Goal: Task Accomplishment & Management: Use online tool/utility

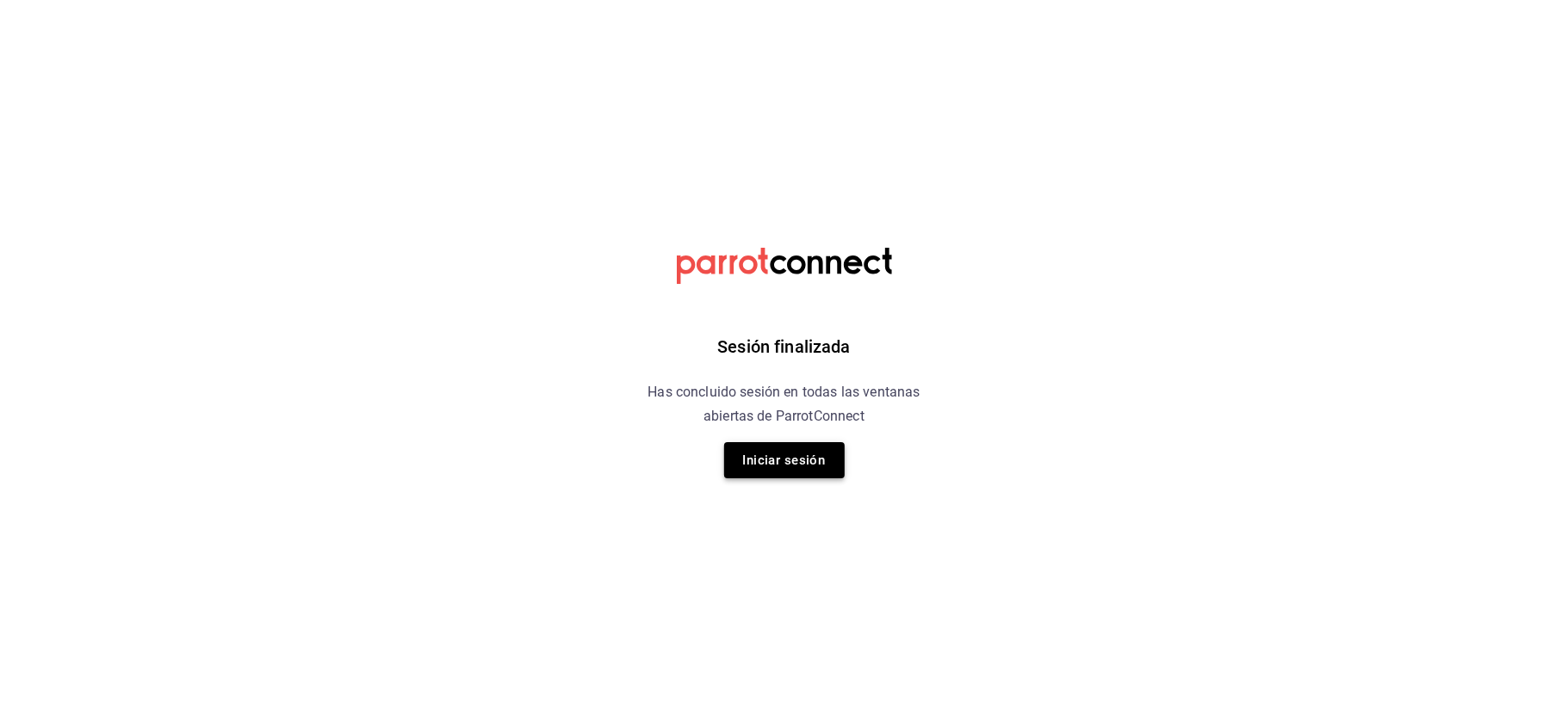
click at [757, 448] on button "Iniciar sesión" at bounding box center [784, 460] width 120 height 36
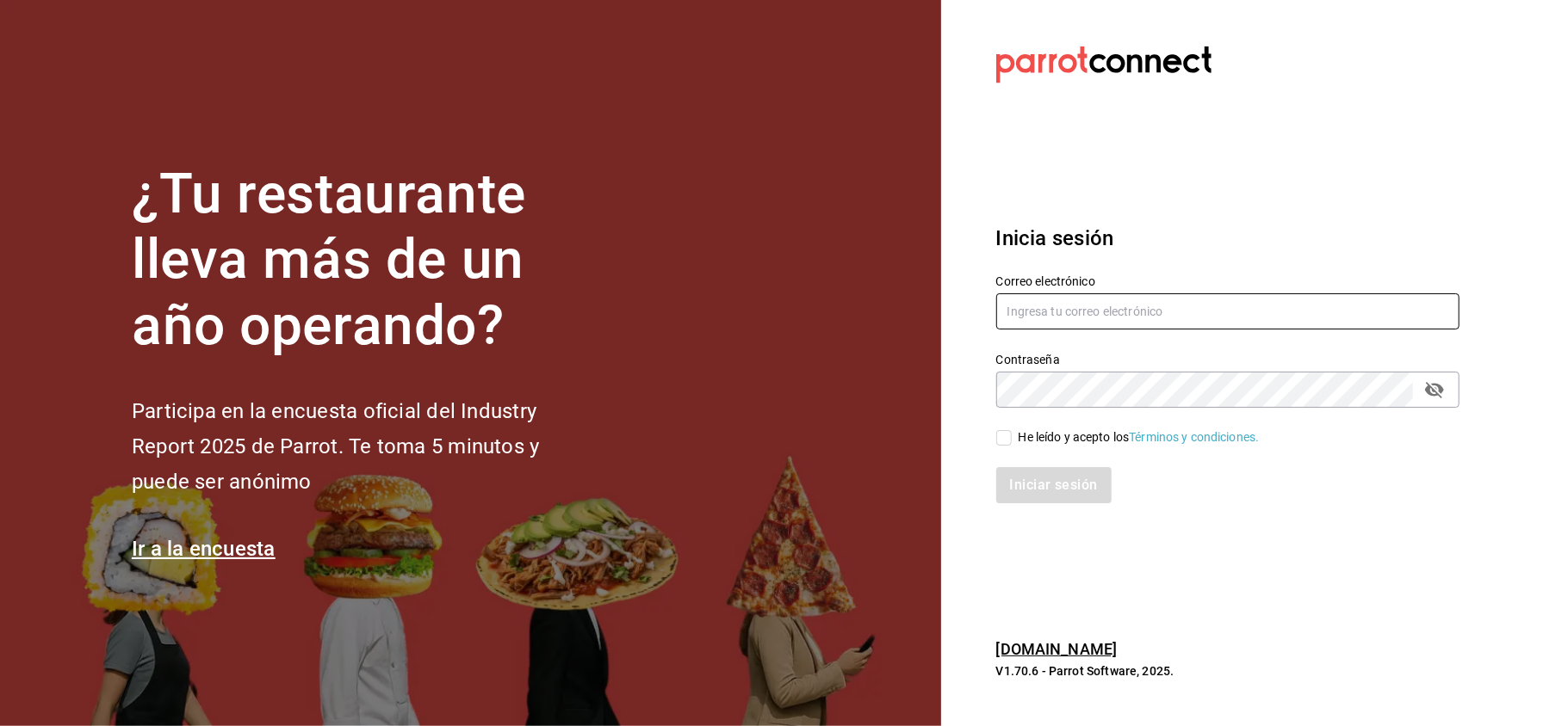
type input "[EMAIL_ADDRESS][DOMAIN_NAME]"
click at [1011, 445] on input "He leído y acepto los Términos y condiciones." at bounding box center [1004, 438] width 16 height 16
checkbox input "true"
click at [1030, 497] on button "Iniciar sesión" at bounding box center [1054, 484] width 117 height 36
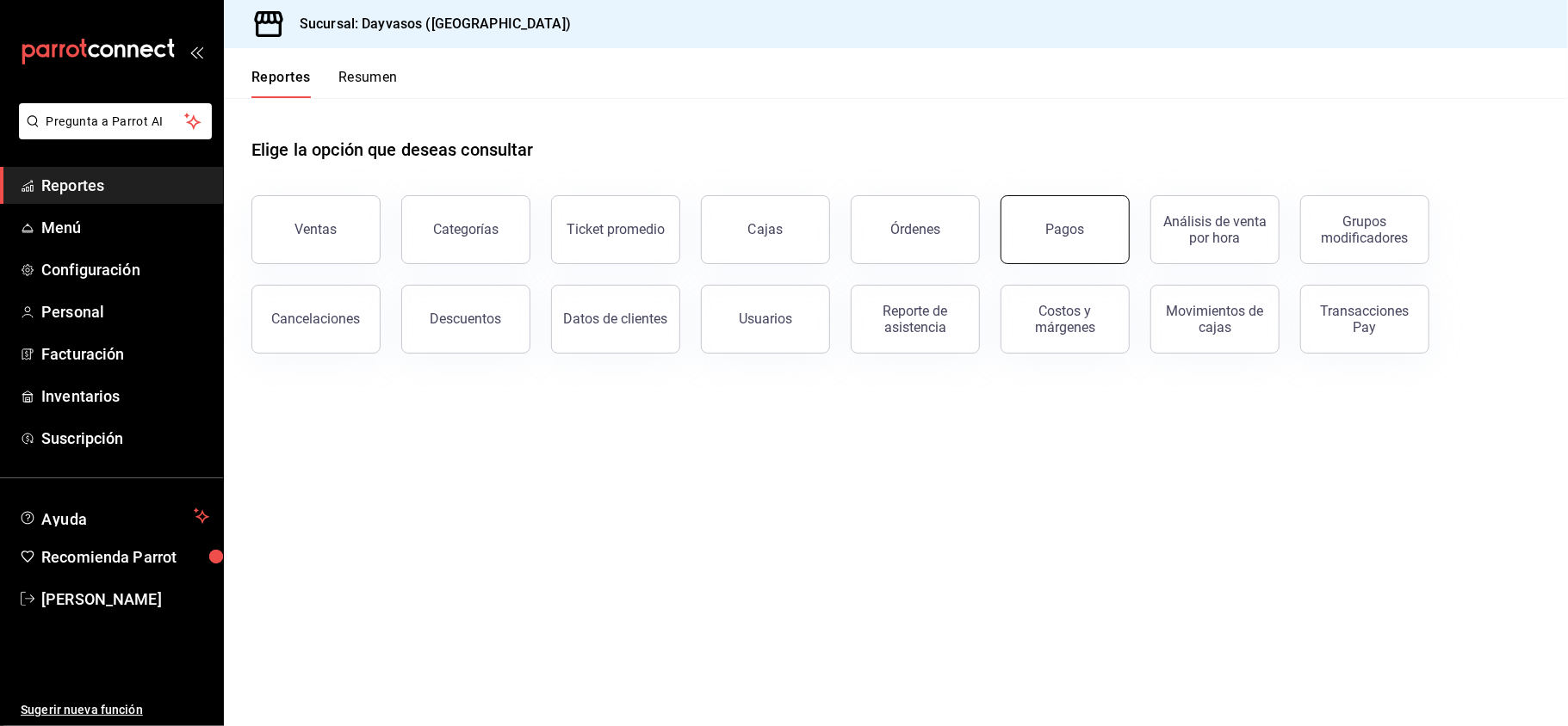
click at [1076, 214] on button "Pagos" at bounding box center [1064, 229] width 129 height 69
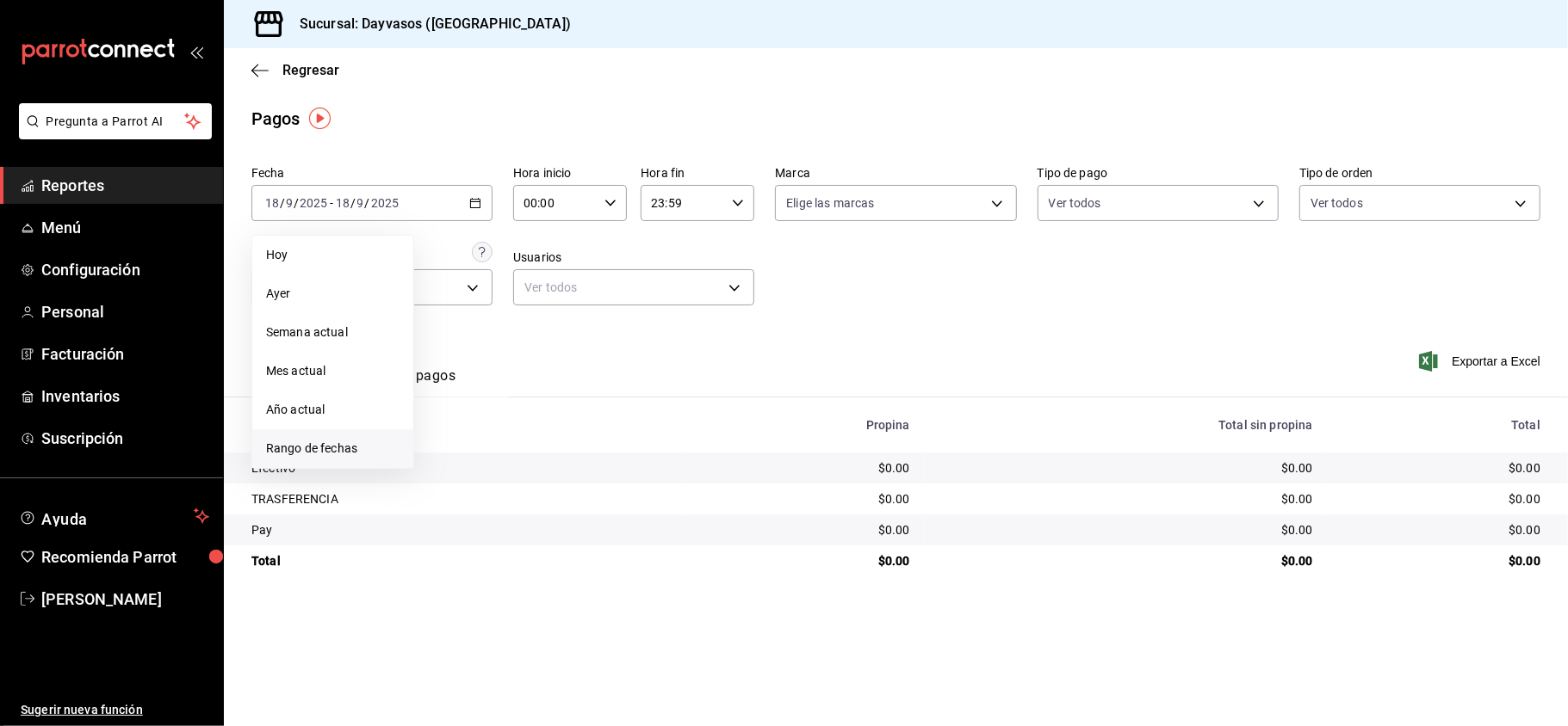
click at [283, 452] on span "Rango de fechas" at bounding box center [332, 448] width 133 height 18
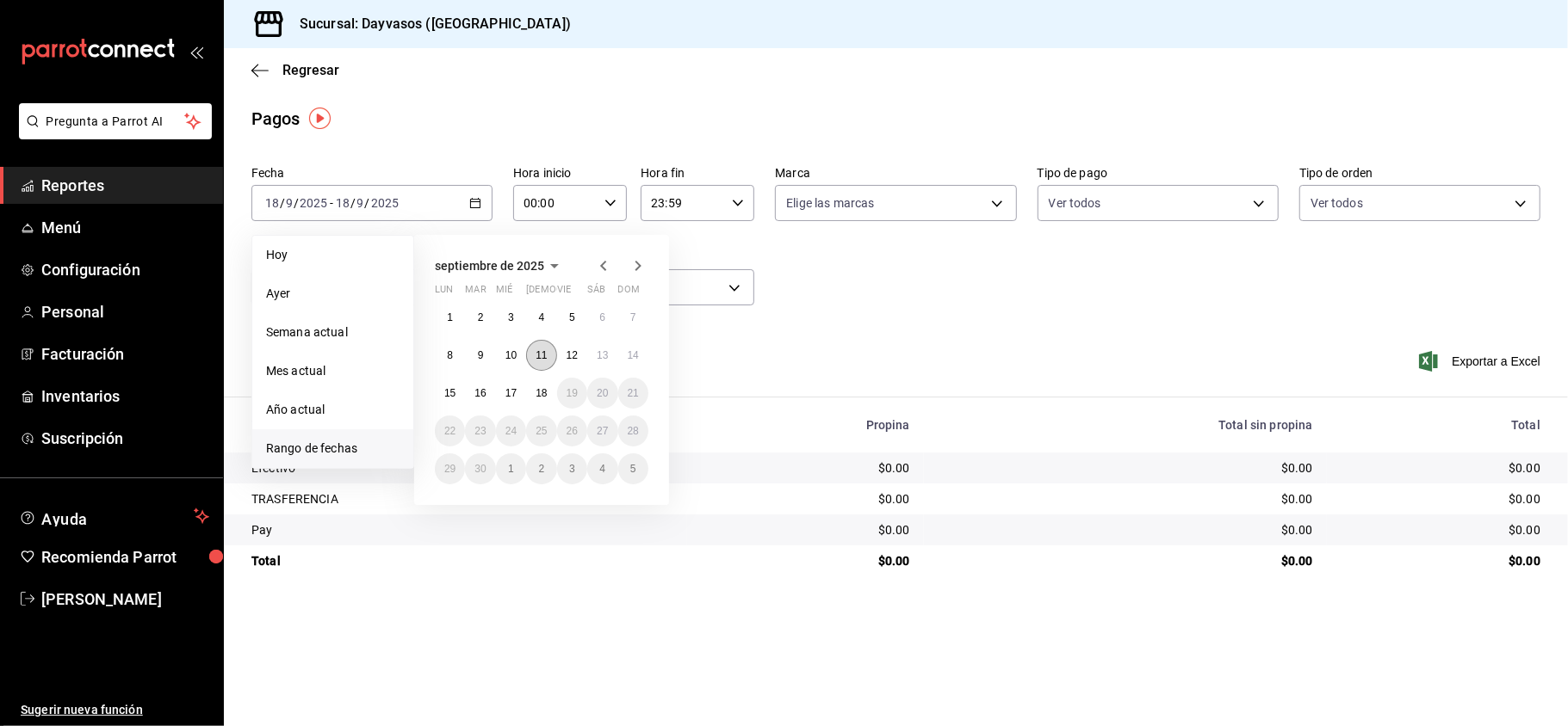
click at [544, 355] on abbr "11" at bounding box center [542, 355] width 12 height 12
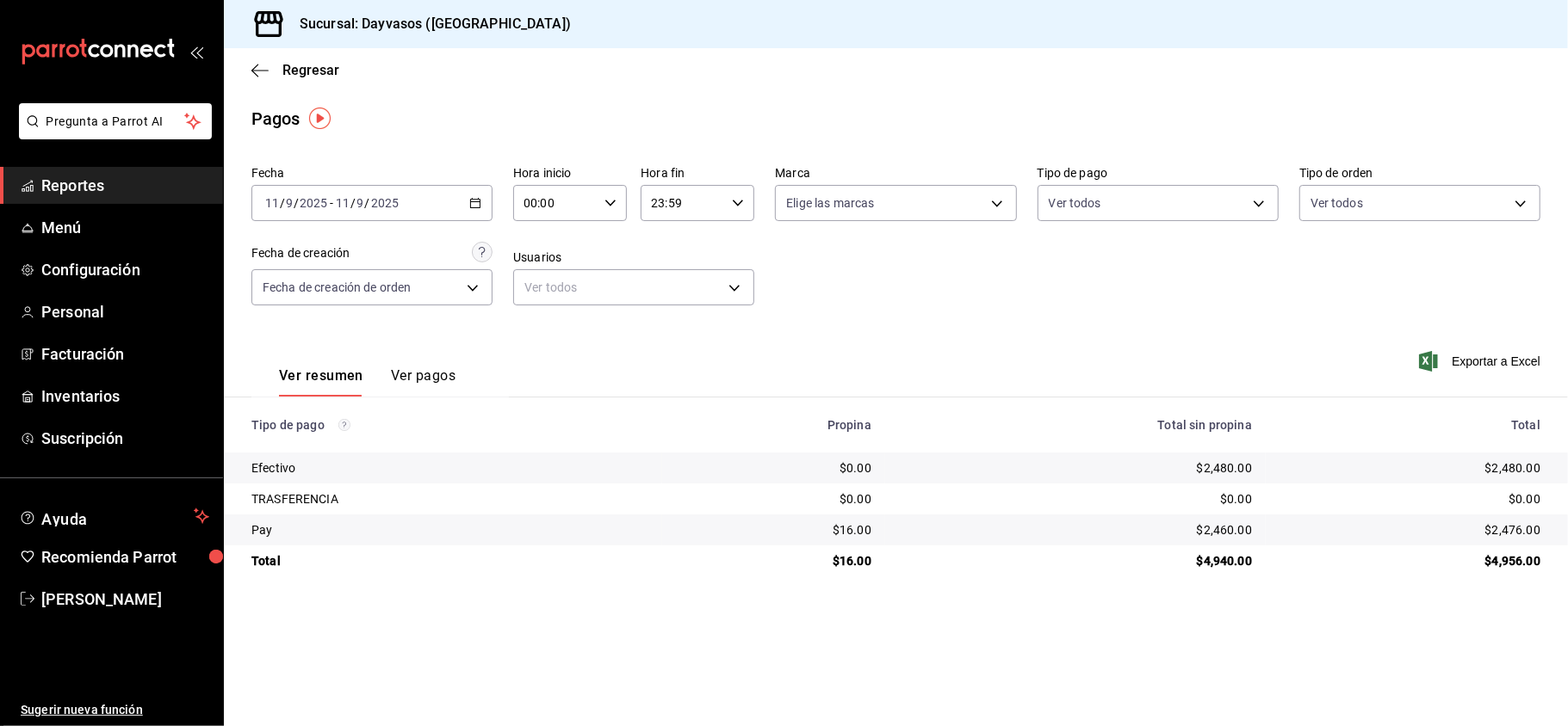
click at [103, 176] on span "Reportes" at bounding box center [125, 185] width 168 height 23
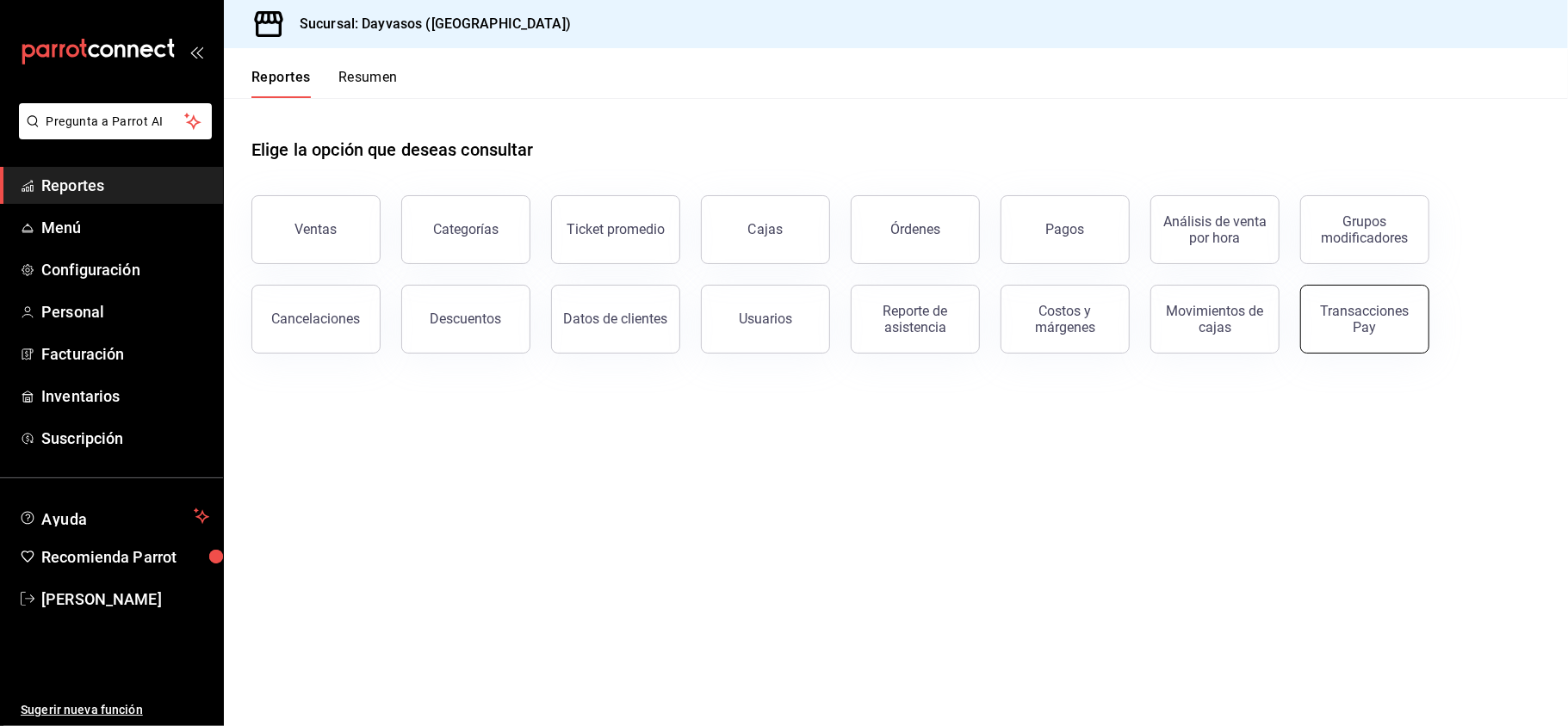
click at [1402, 312] on div "Transacciones Pay" at bounding box center [1364, 319] width 107 height 33
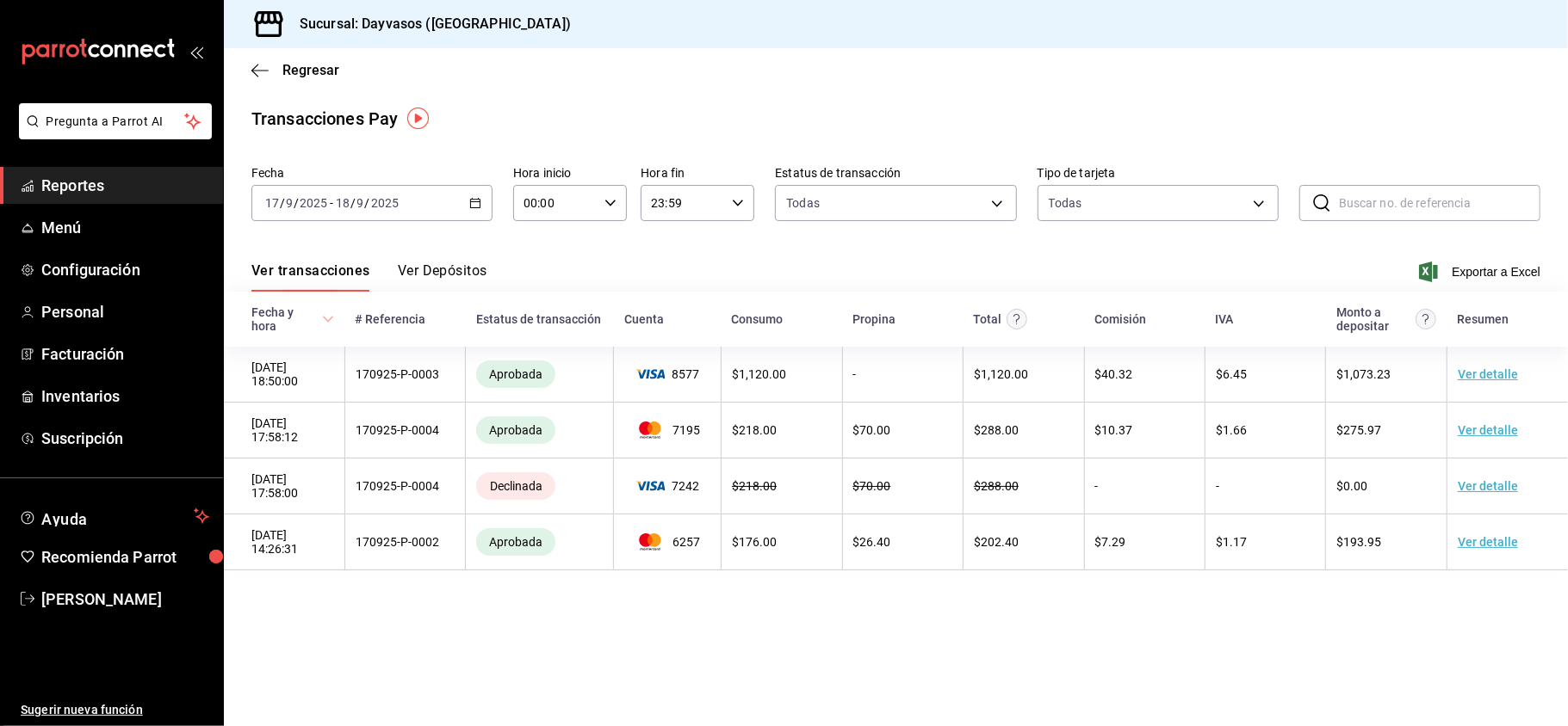
click at [481, 186] on div "[DATE] [DATE] - [DATE] [DATE]" at bounding box center [372, 203] width 241 height 36
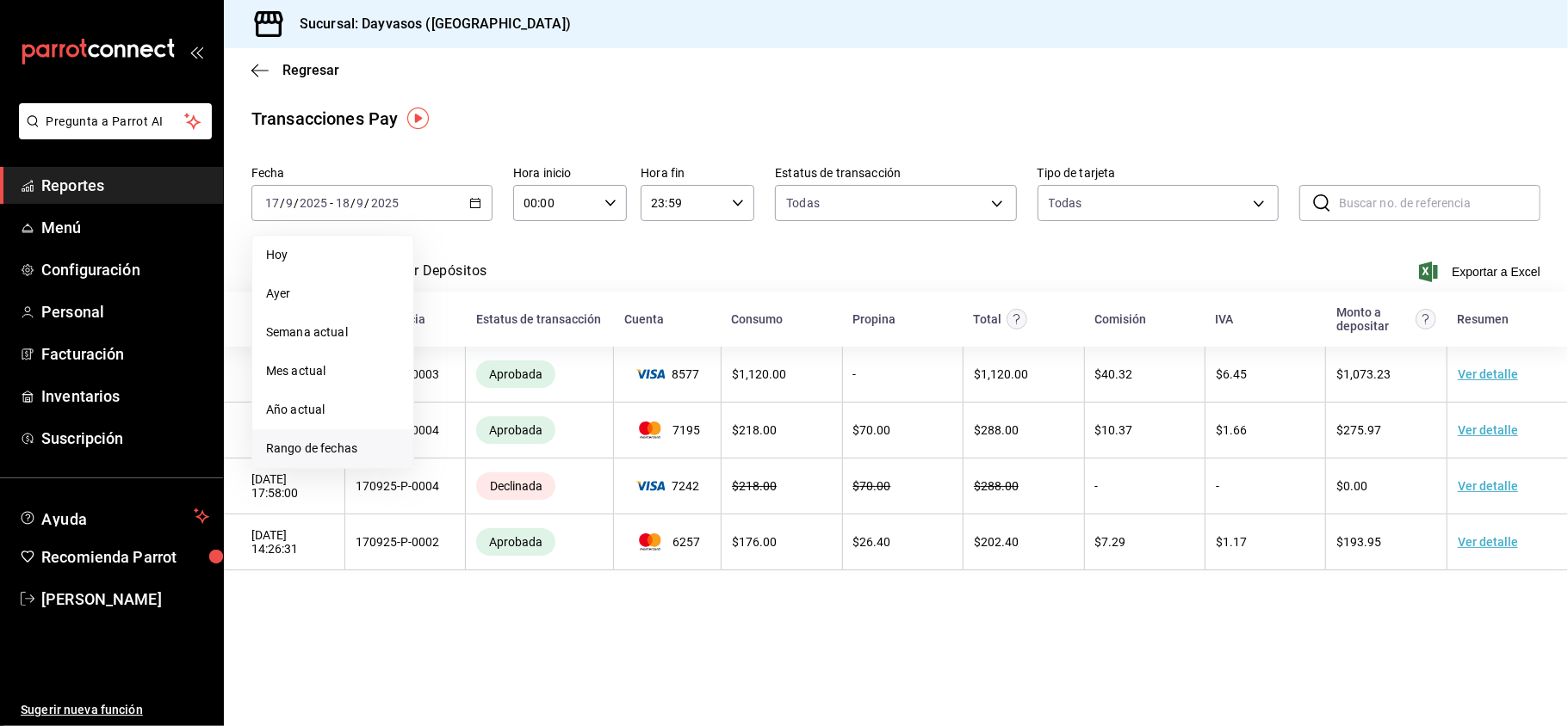
click at [349, 445] on span "Rango de fechas" at bounding box center [332, 448] width 133 height 18
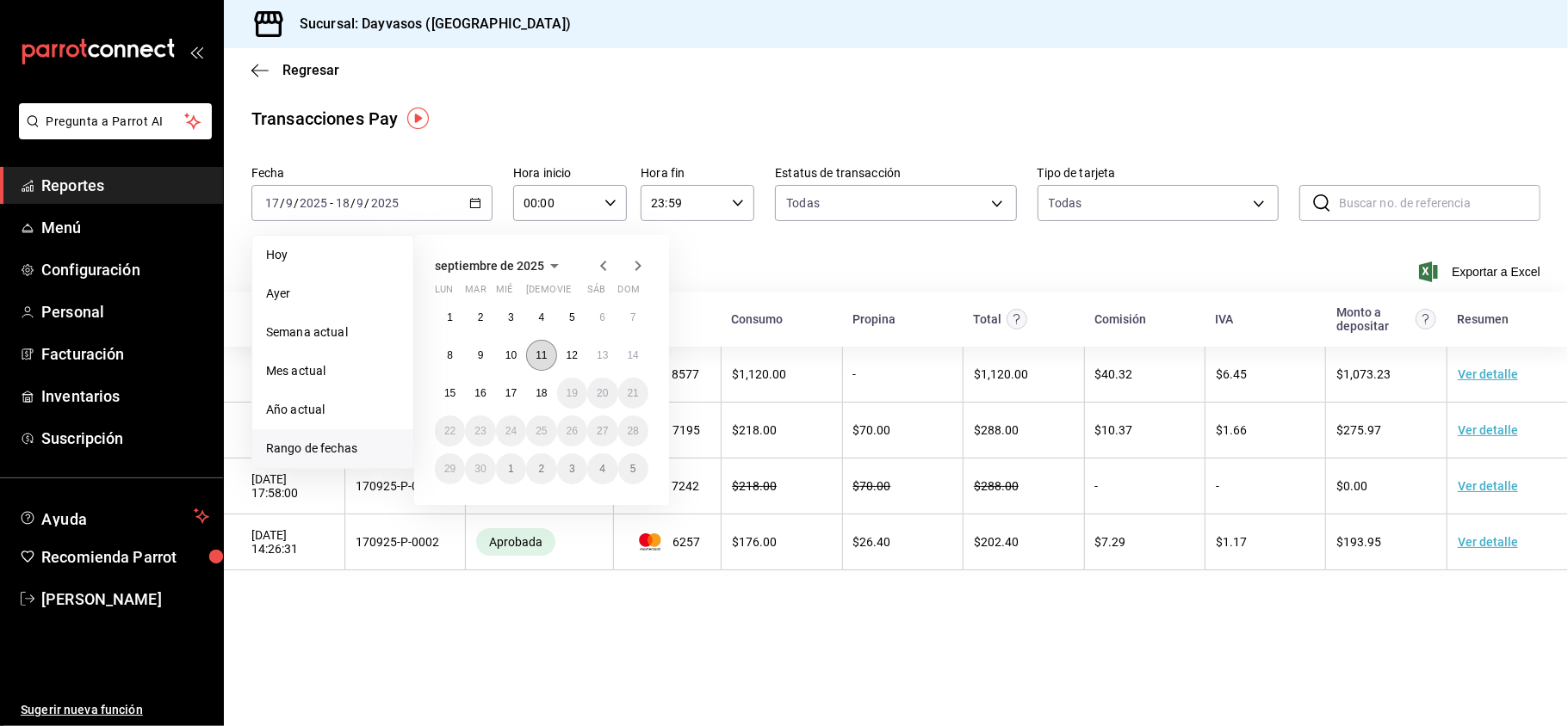
click at [548, 367] on button "11" at bounding box center [541, 355] width 30 height 31
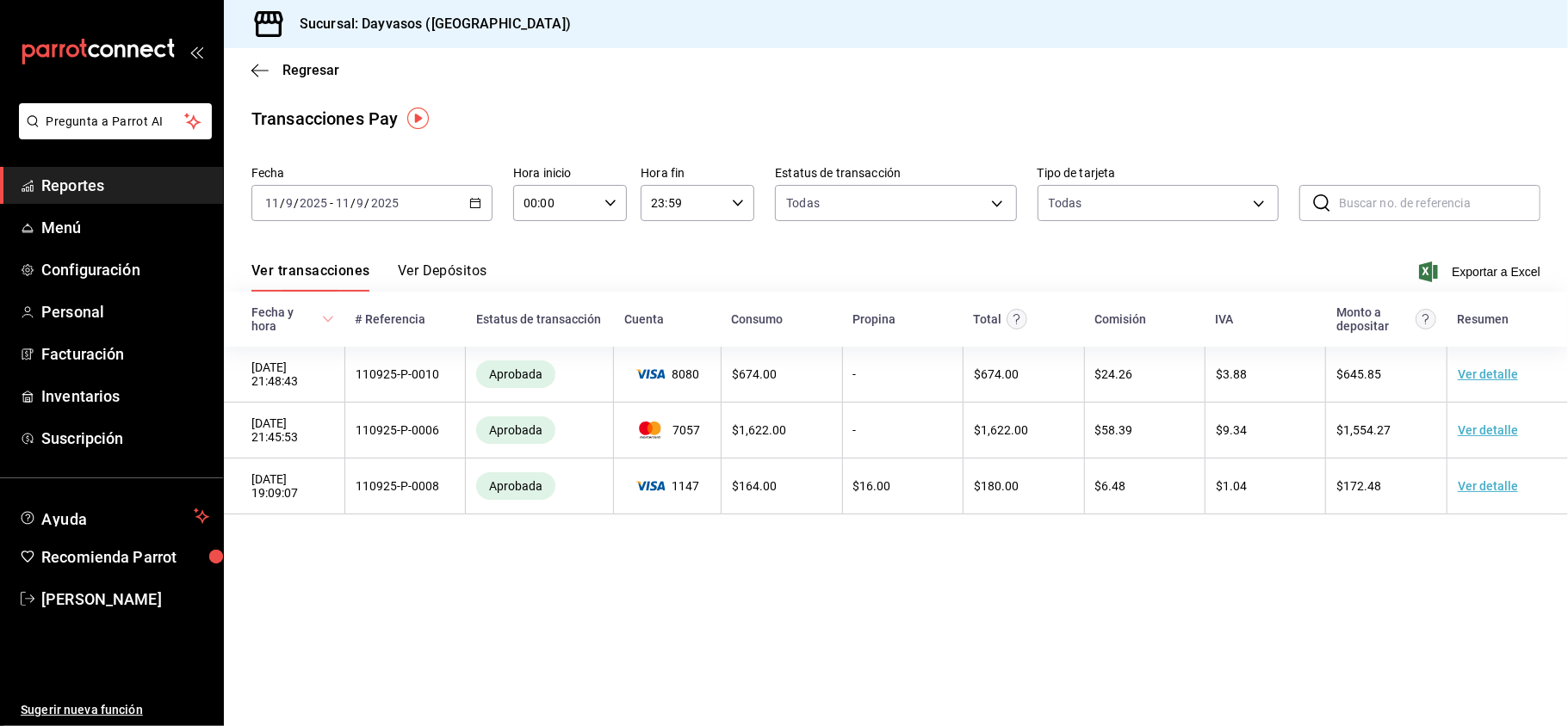
click at [102, 194] on span "Reportes" at bounding box center [125, 185] width 168 height 23
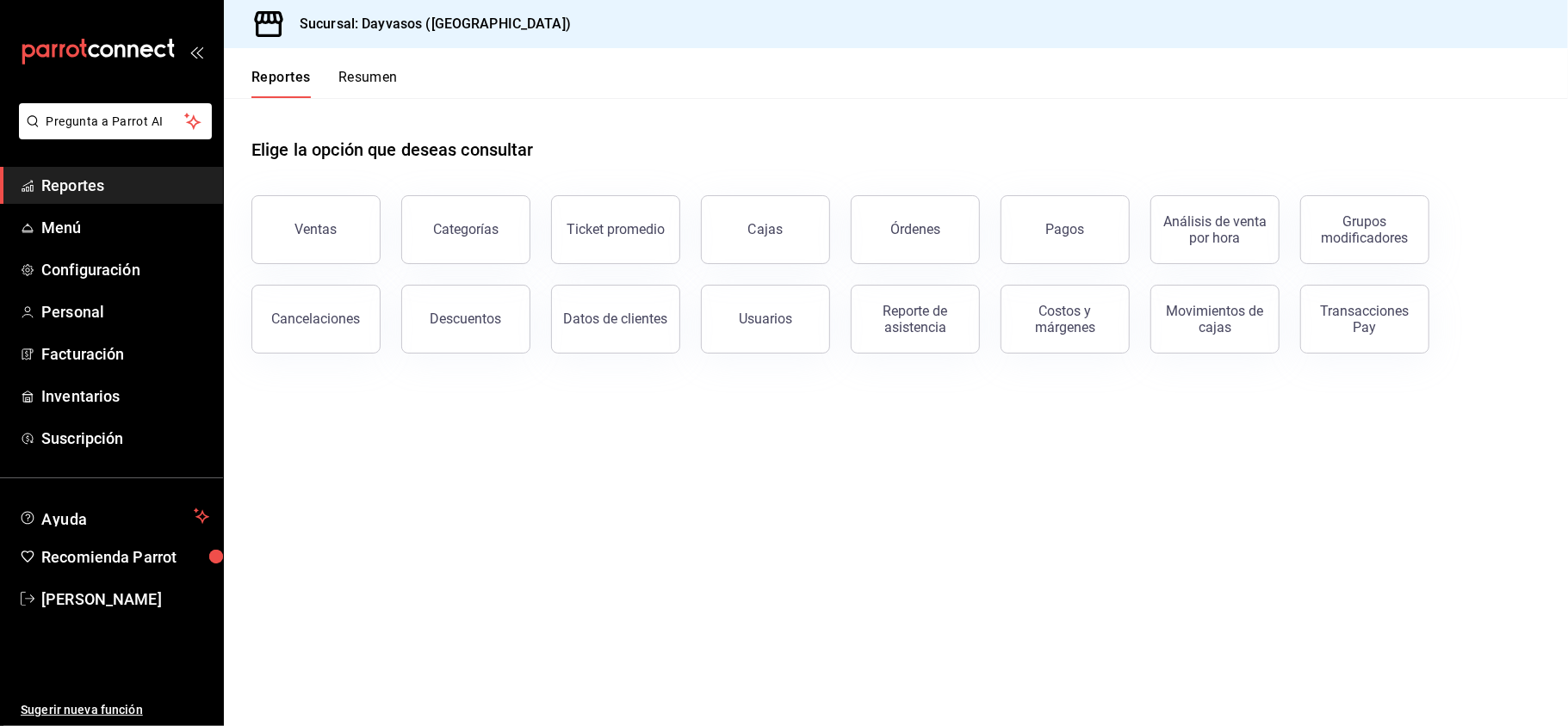
click at [1093, 191] on div "Pagos" at bounding box center [1054, 219] width 150 height 89
click at [1041, 248] on button "Pagos" at bounding box center [1064, 229] width 129 height 69
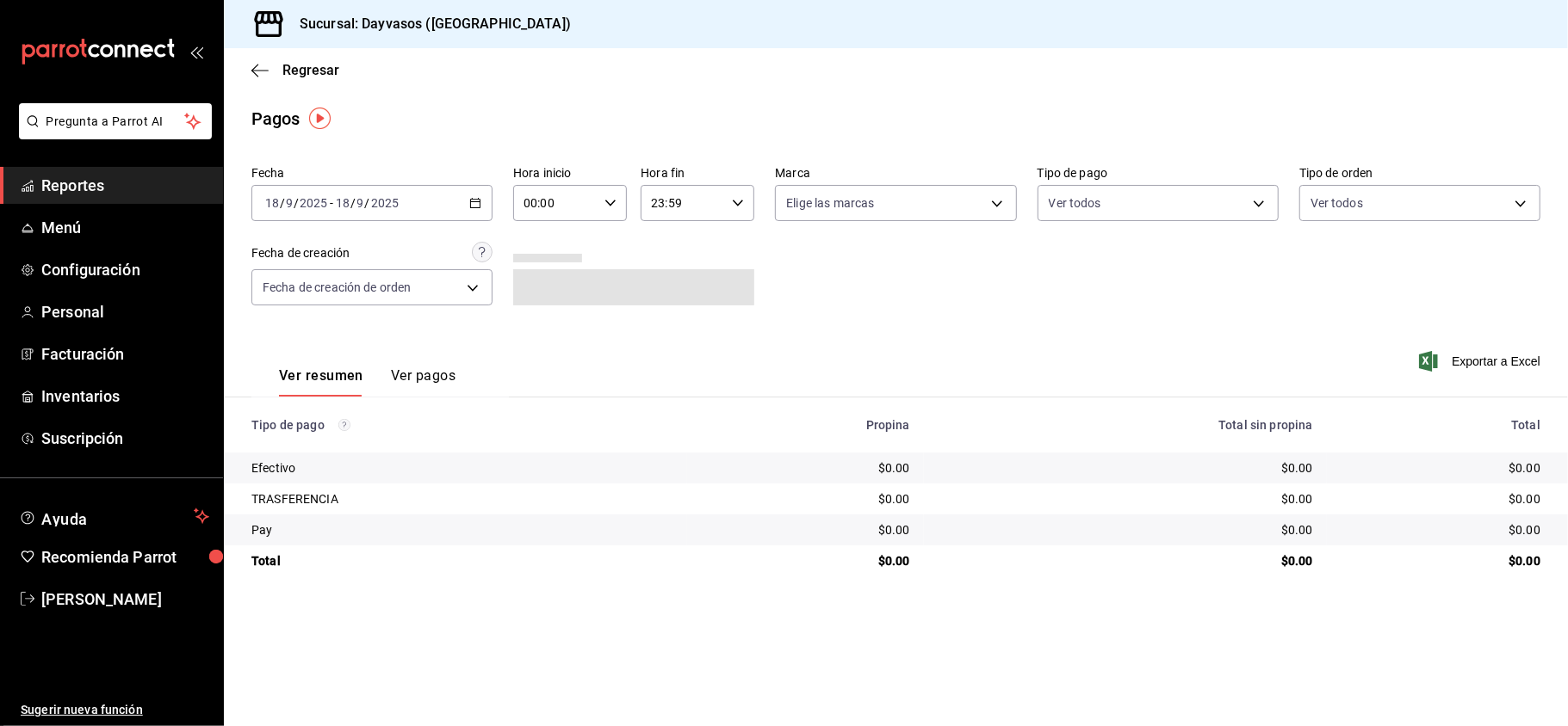
click at [469, 200] on icon "button" at bounding box center [475, 203] width 12 height 12
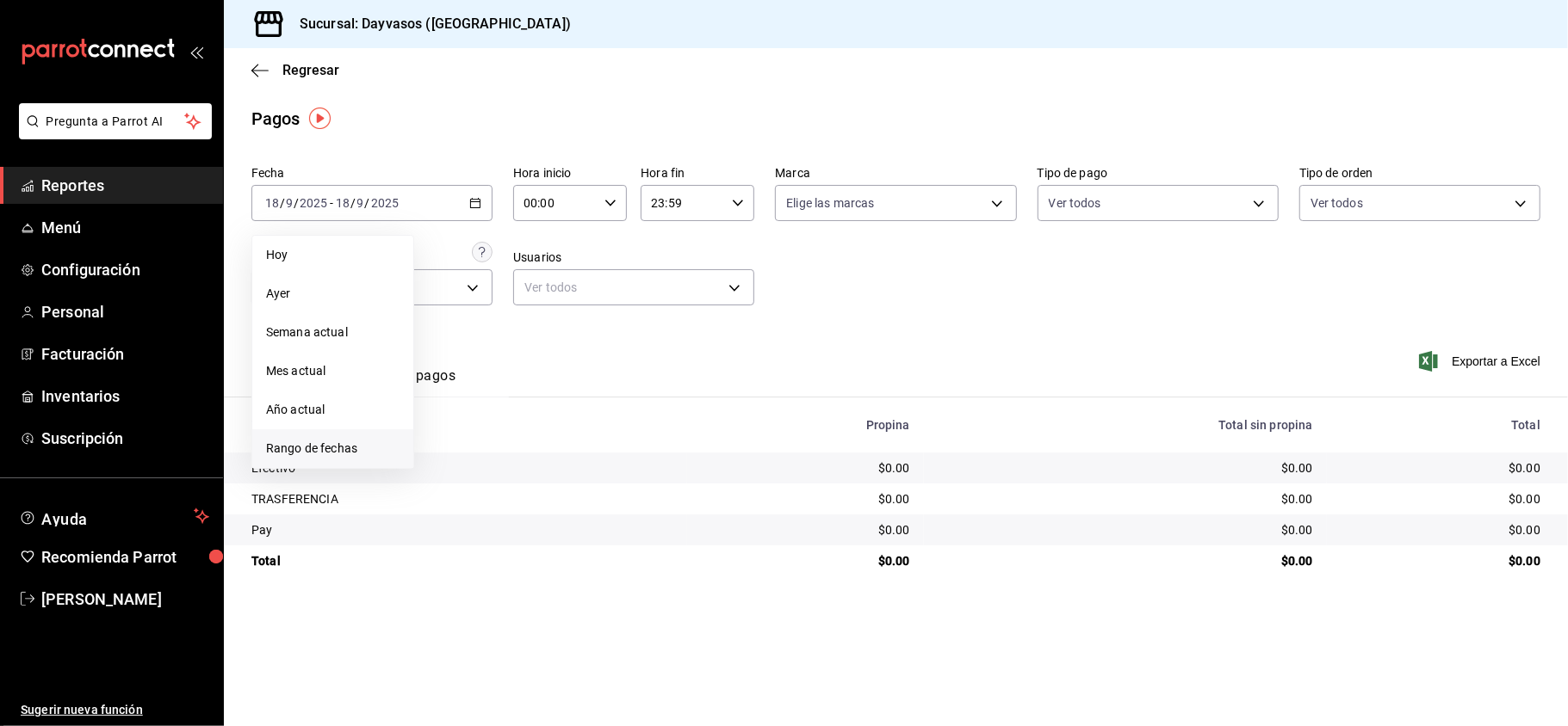
click at [320, 445] on span "Rango de fechas" at bounding box center [332, 448] width 133 height 18
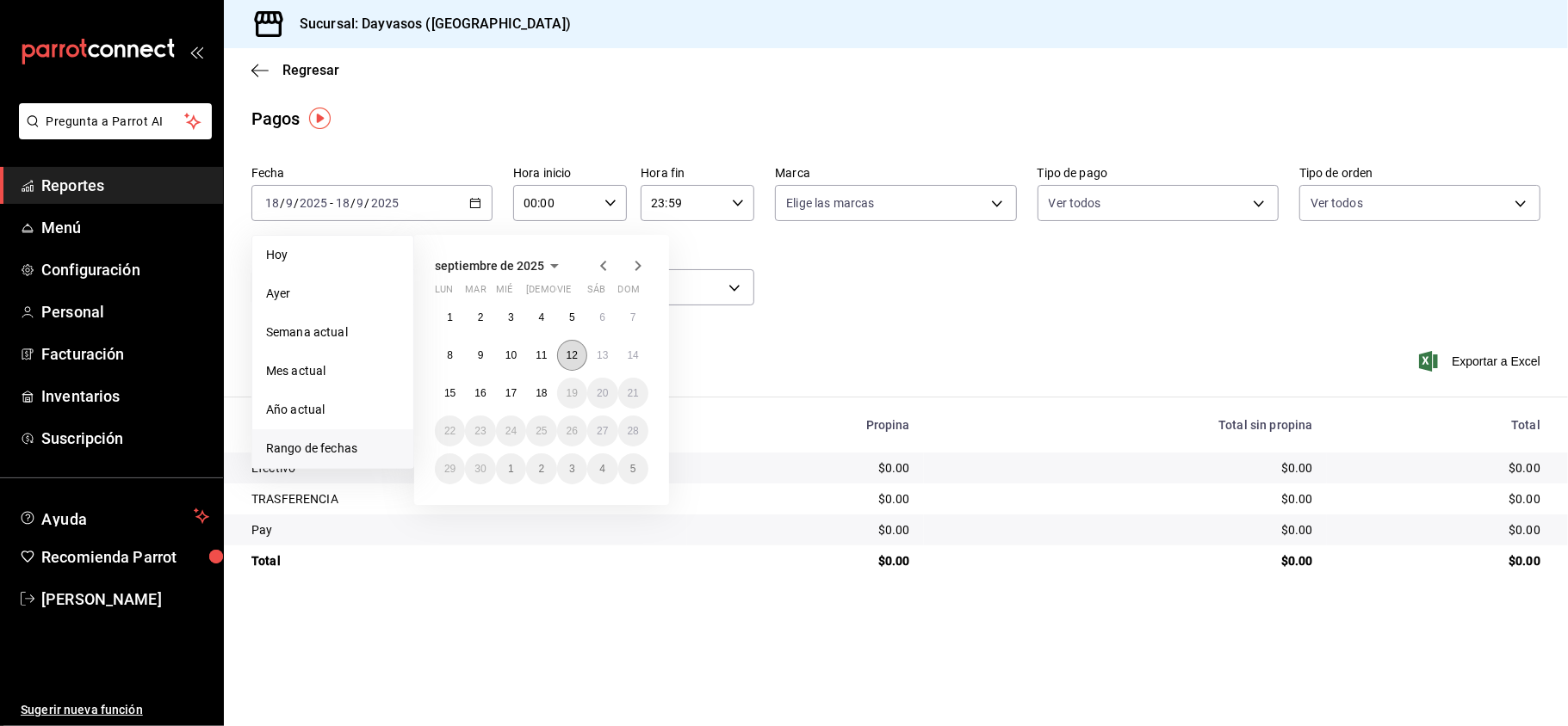
click at [562, 356] on button "12" at bounding box center [572, 355] width 30 height 31
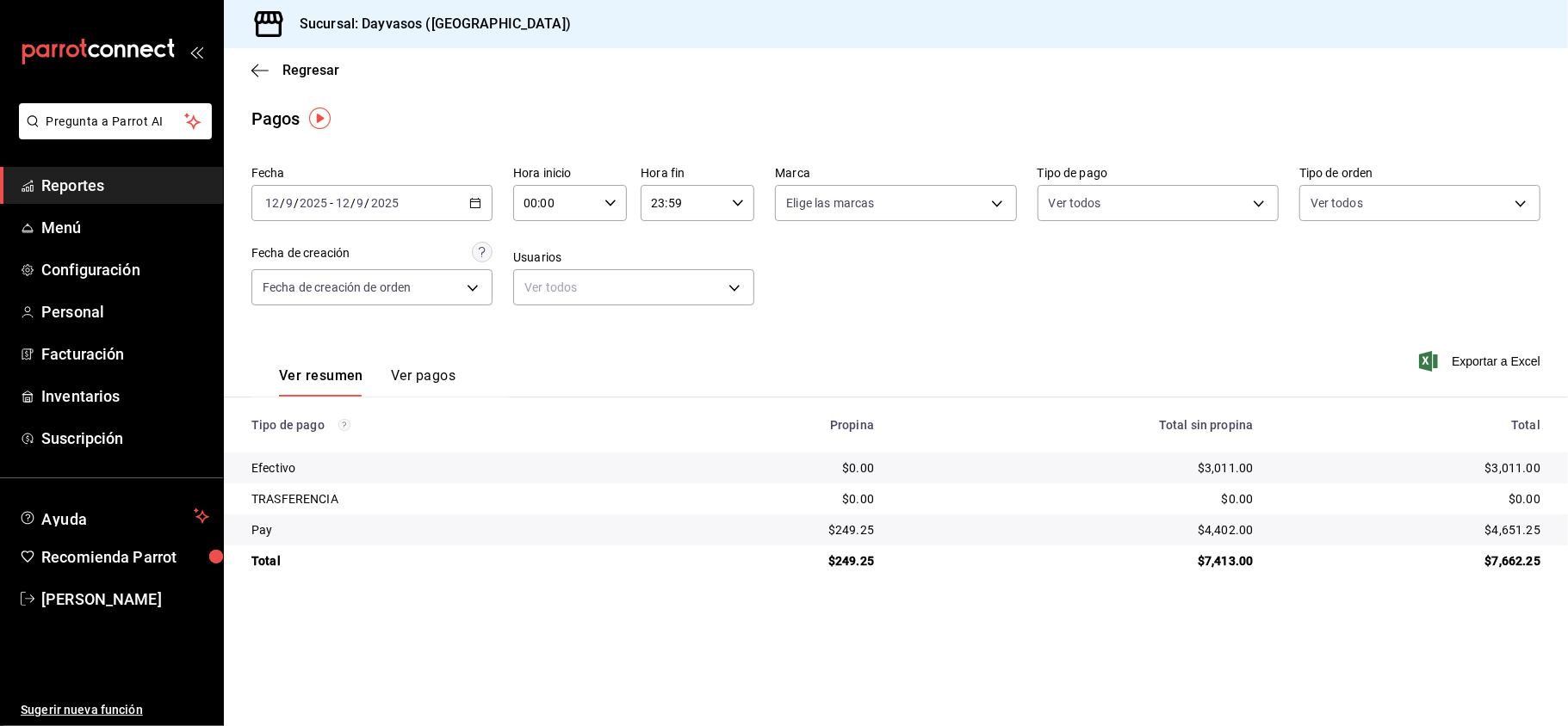
click at [98, 180] on span "Reportes" at bounding box center [125, 185] width 168 height 23
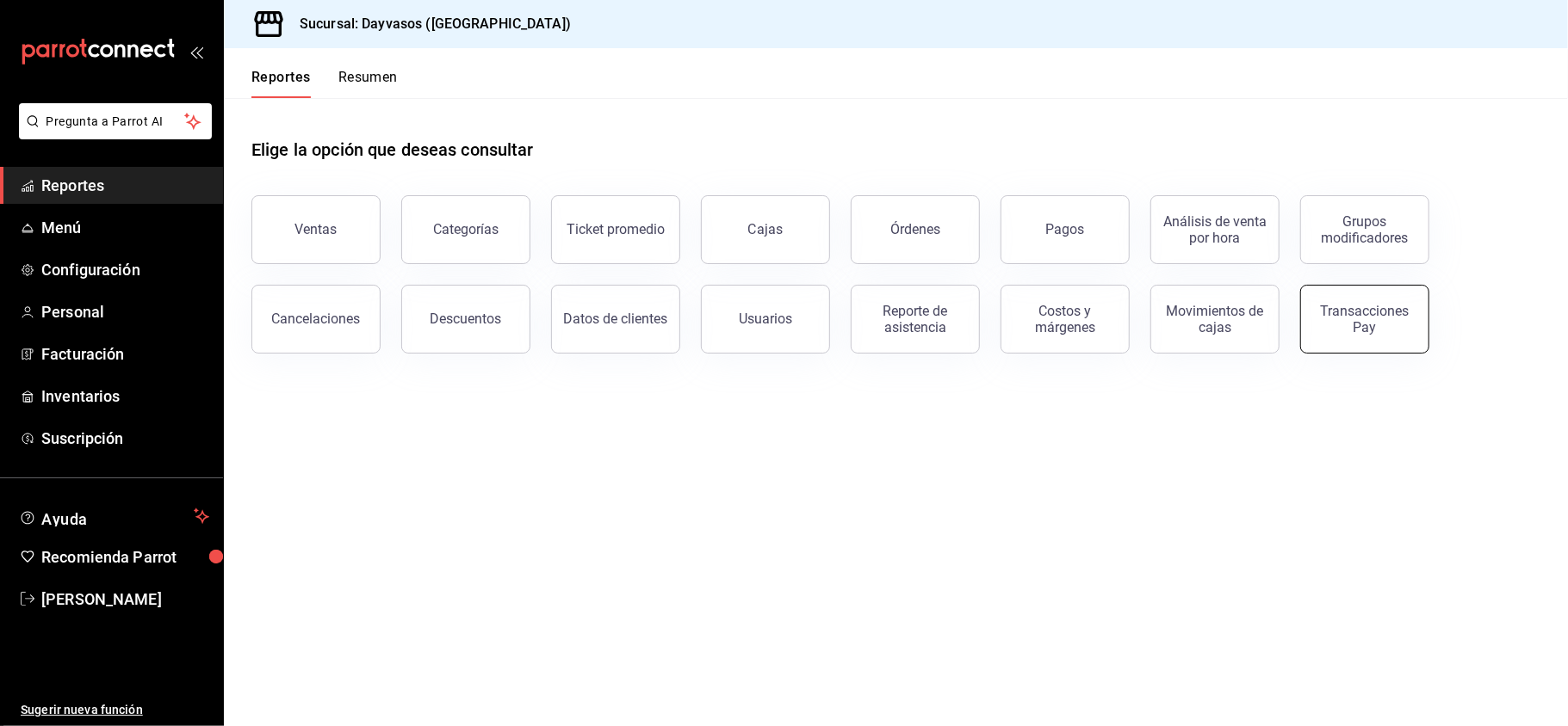
click at [1368, 314] on div "Transacciones Pay" at bounding box center [1364, 319] width 107 height 33
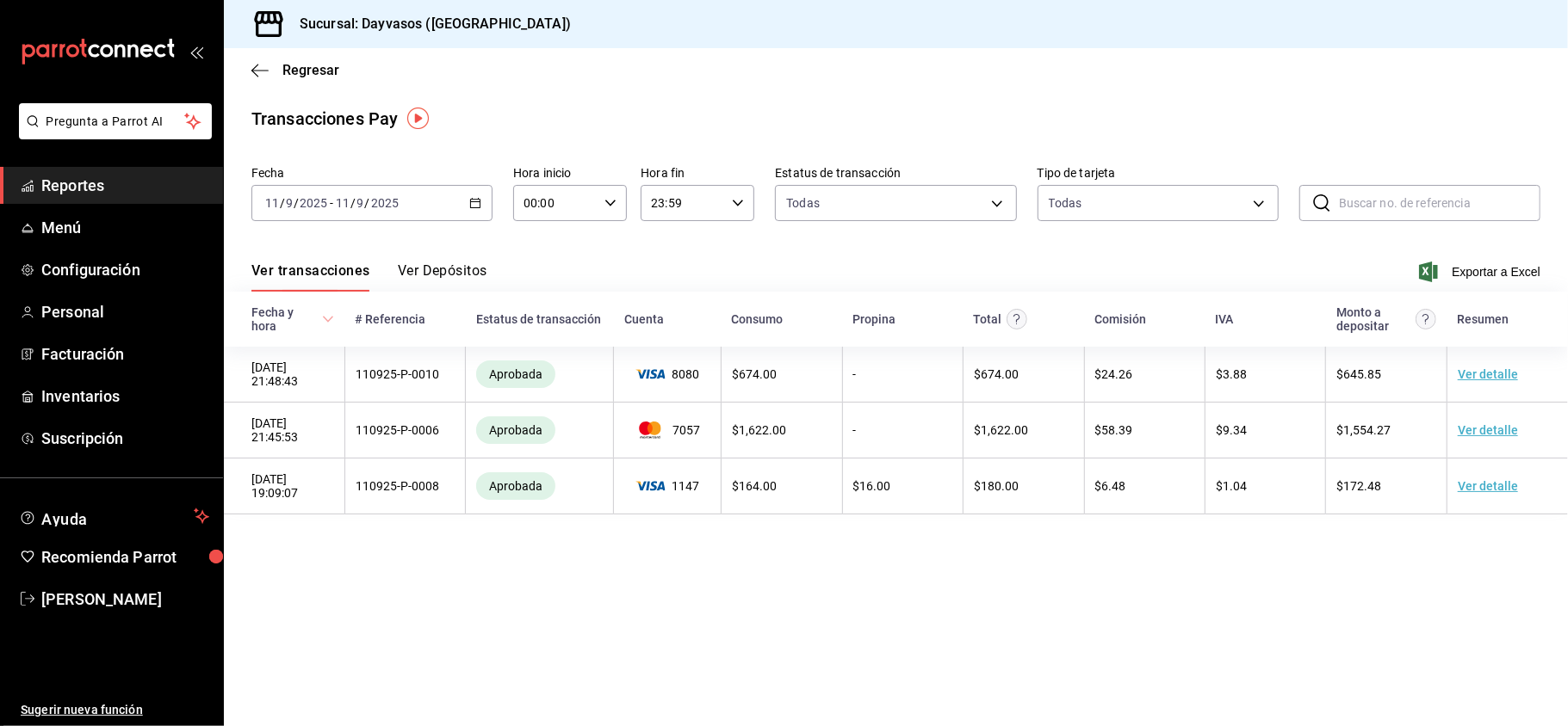
click at [452, 198] on div "[DATE] [DATE] - [DATE] [DATE]" at bounding box center [372, 203] width 241 height 36
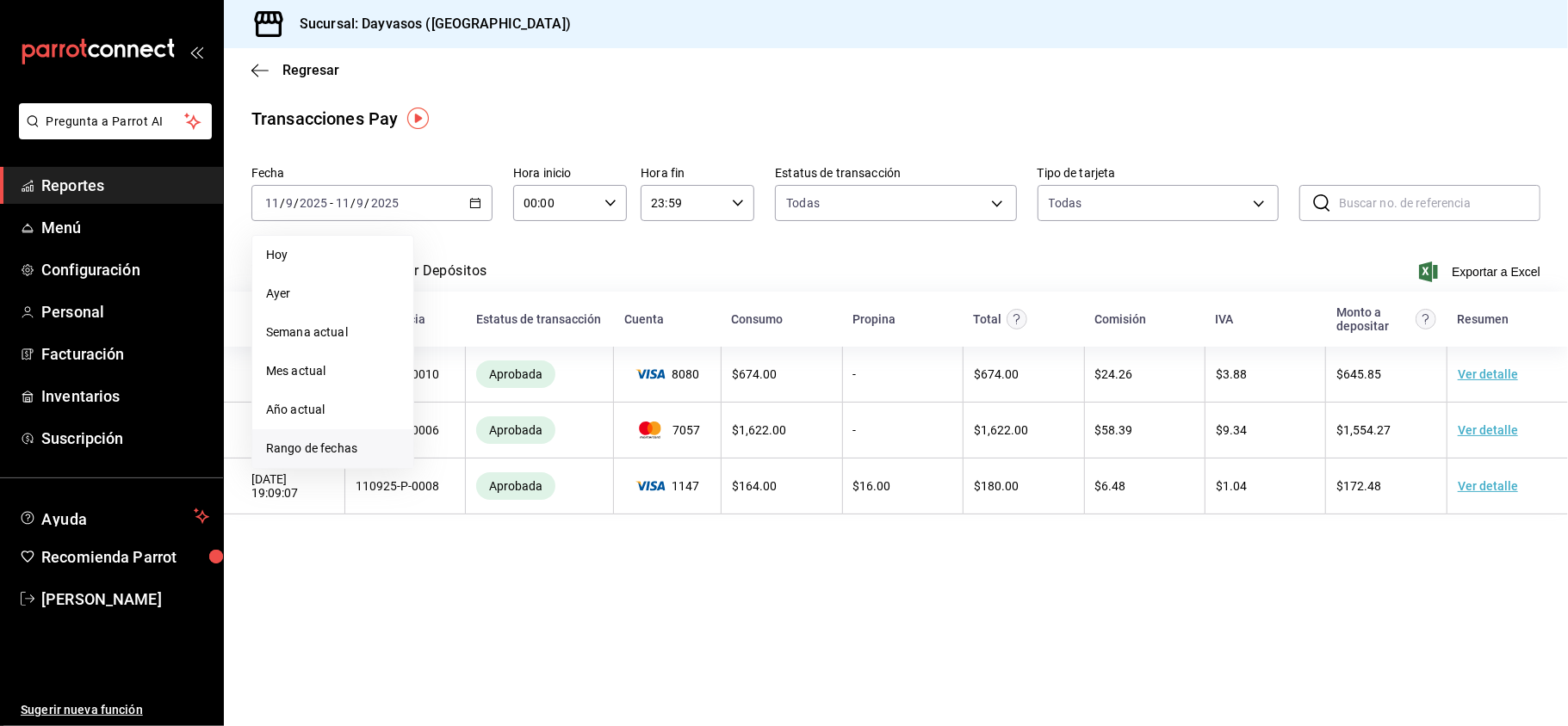
click at [322, 442] on span "Rango de fechas" at bounding box center [332, 448] width 133 height 18
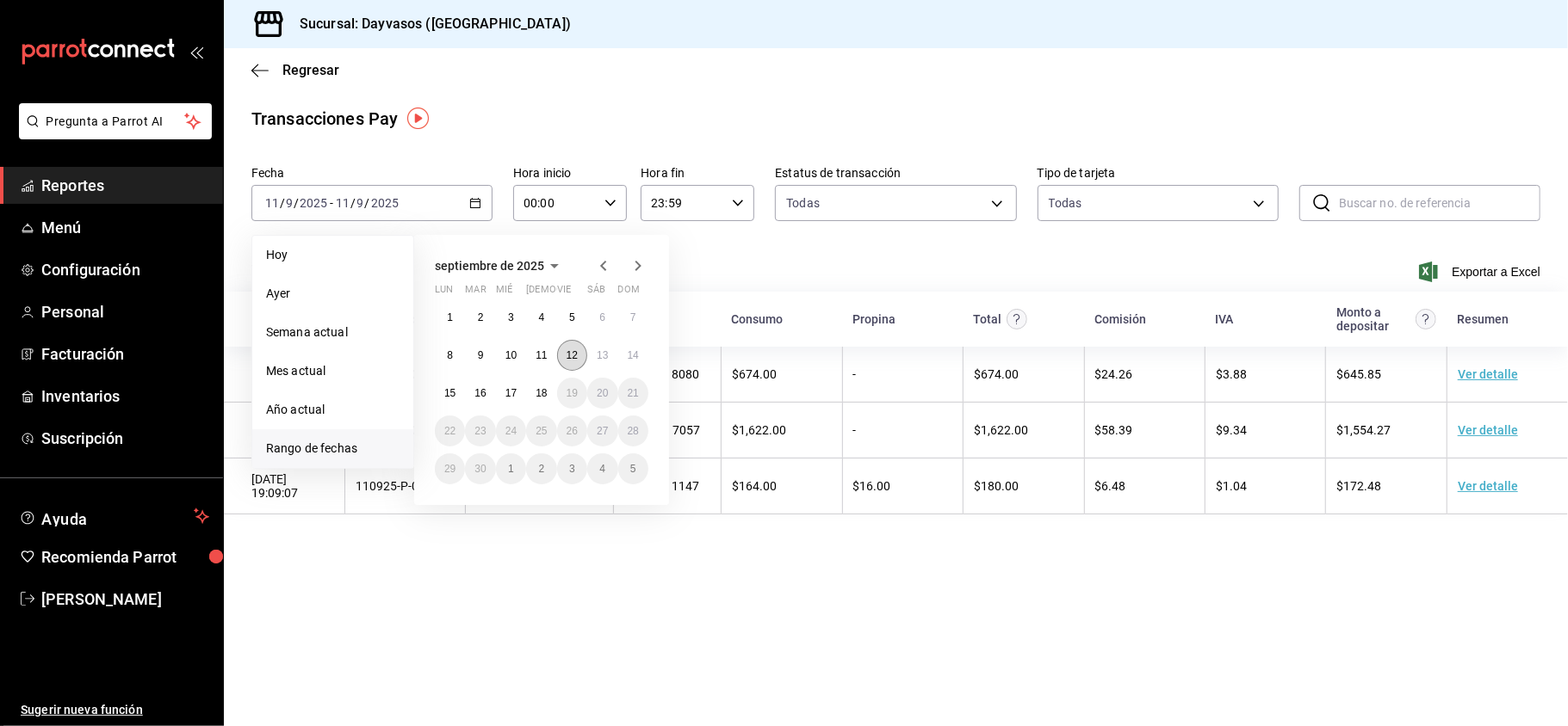
click at [584, 352] on button "12" at bounding box center [572, 355] width 30 height 31
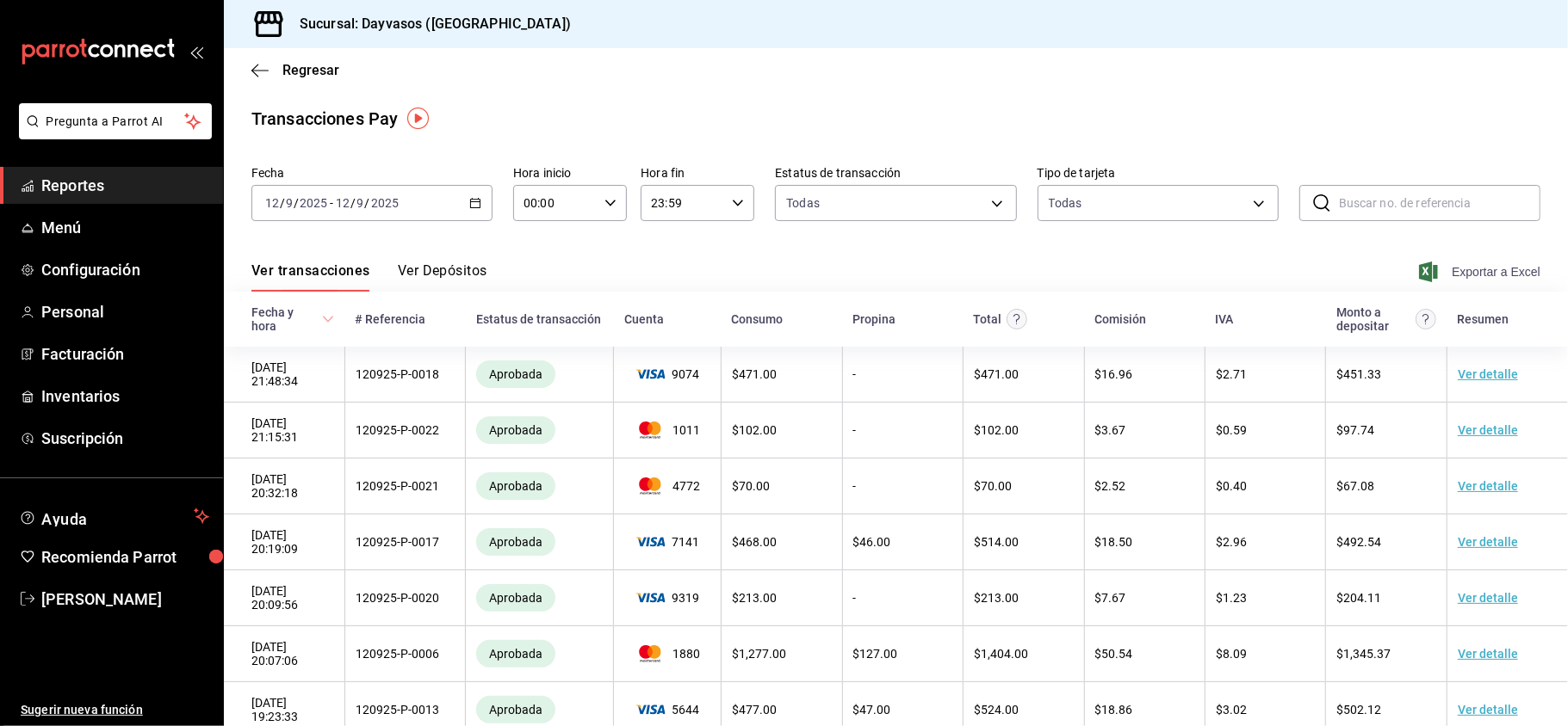
click at [1460, 279] on span "Exportar a Excel" at bounding box center [1481, 272] width 117 height 20
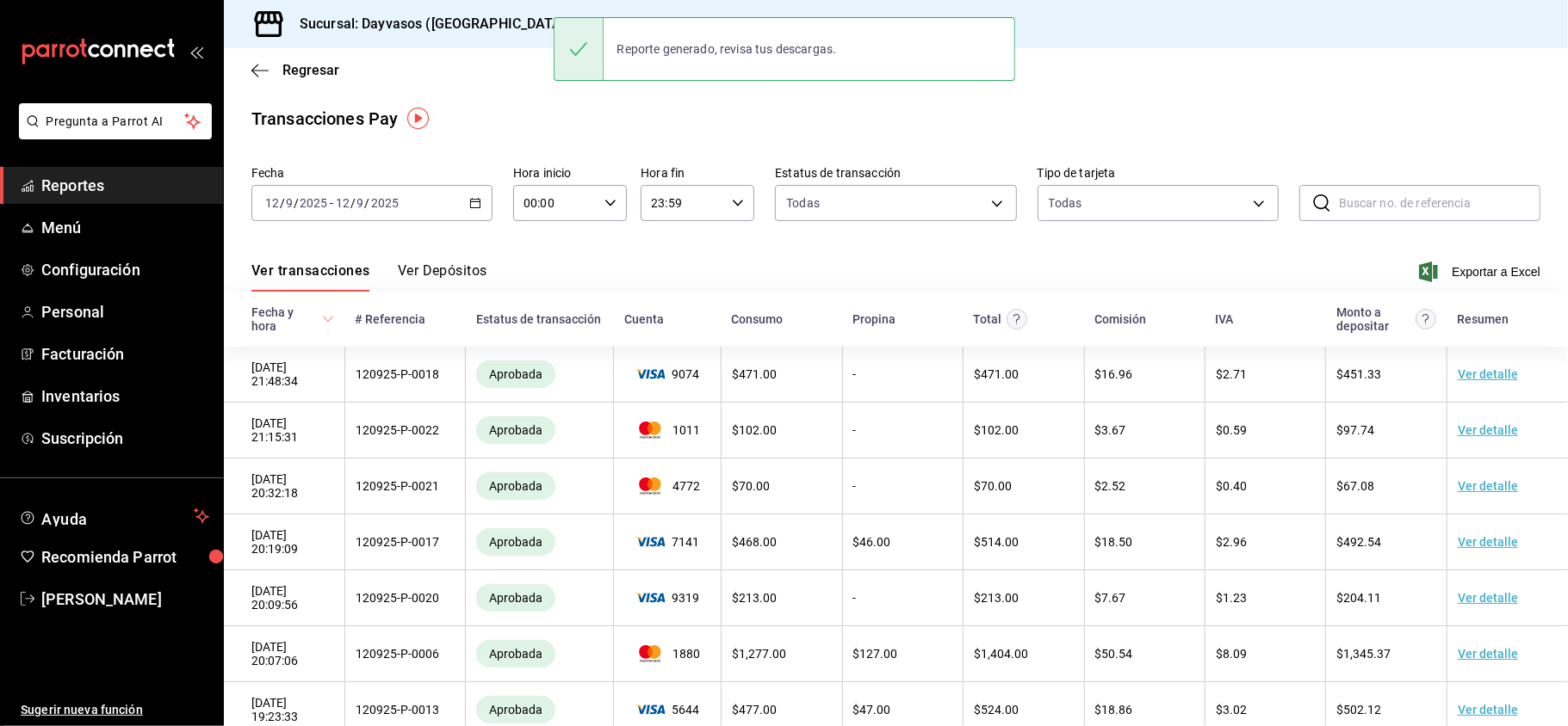
click at [65, 179] on span "Reportes" at bounding box center [125, 185] width 168 height 23
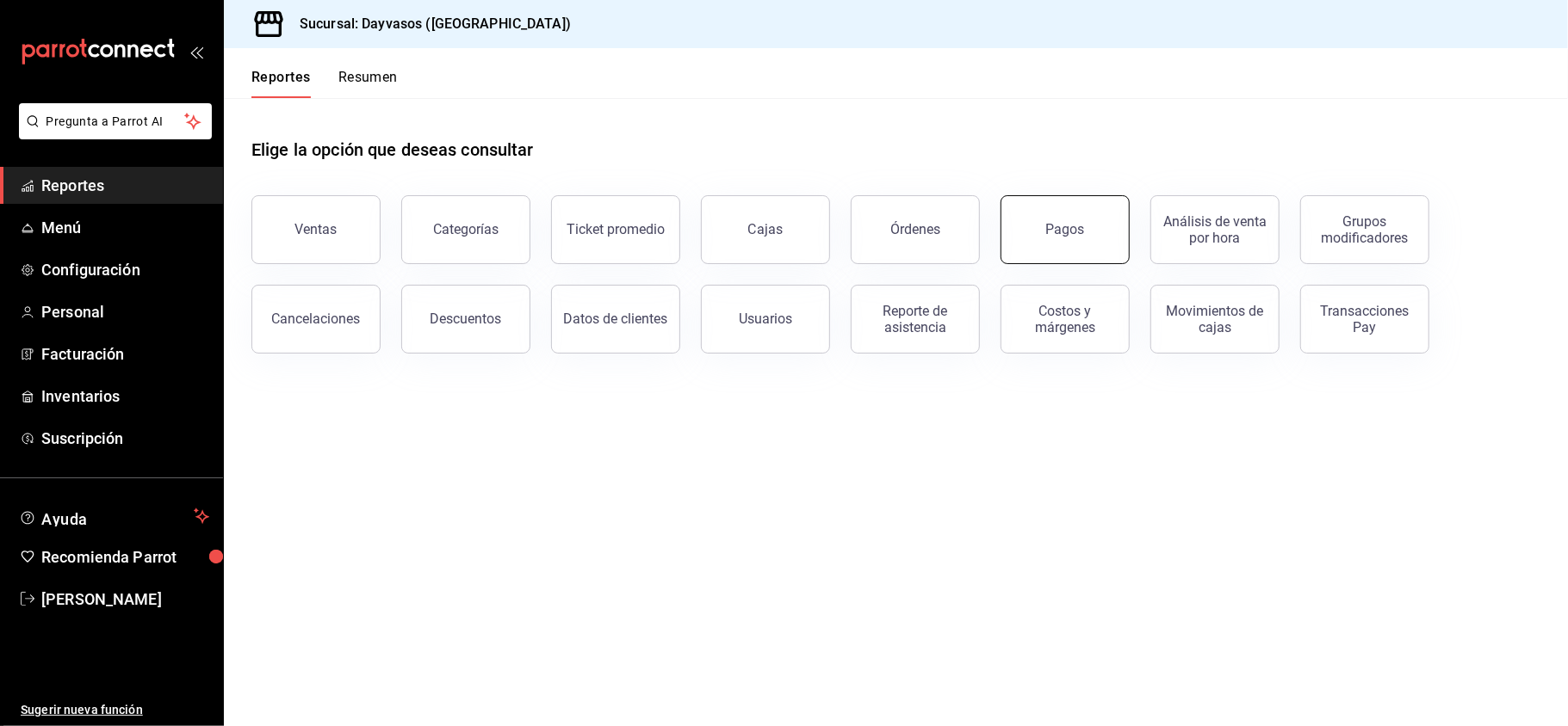
click at [1127, 221] on div "Pagos" at bounding box center [1054, 219] width 150 height 89
click at [1072, 231] on div "Pagos" at bounding box center [1065, 229] width 39 height 16
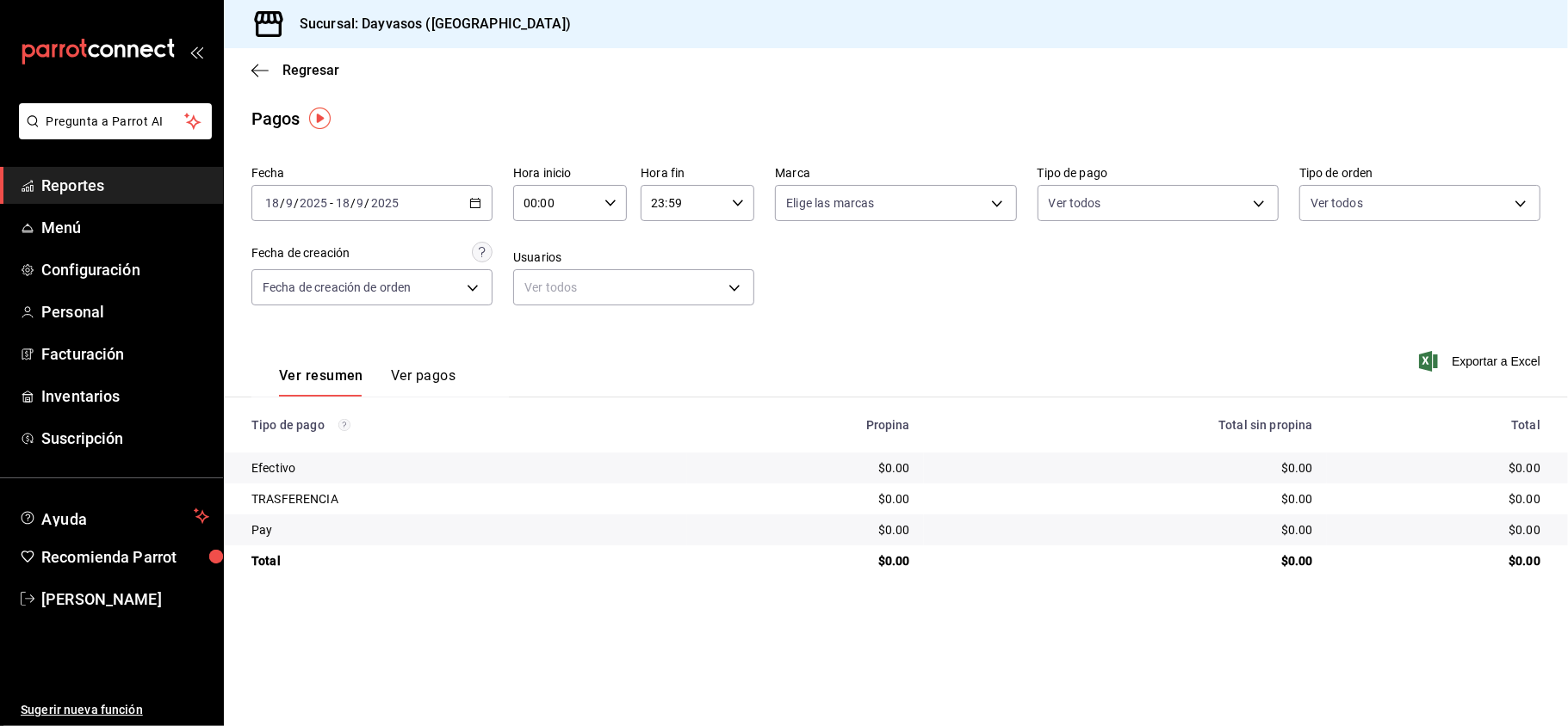
click at [489, 200] on div "[DATE] [DATE] - [DATE] [DATE]" at bounding box center [372, 203] width 241 height 36
click at [284, 429] on li "Rango de fechas" at bounding box center [333, 448] width 161 height 39
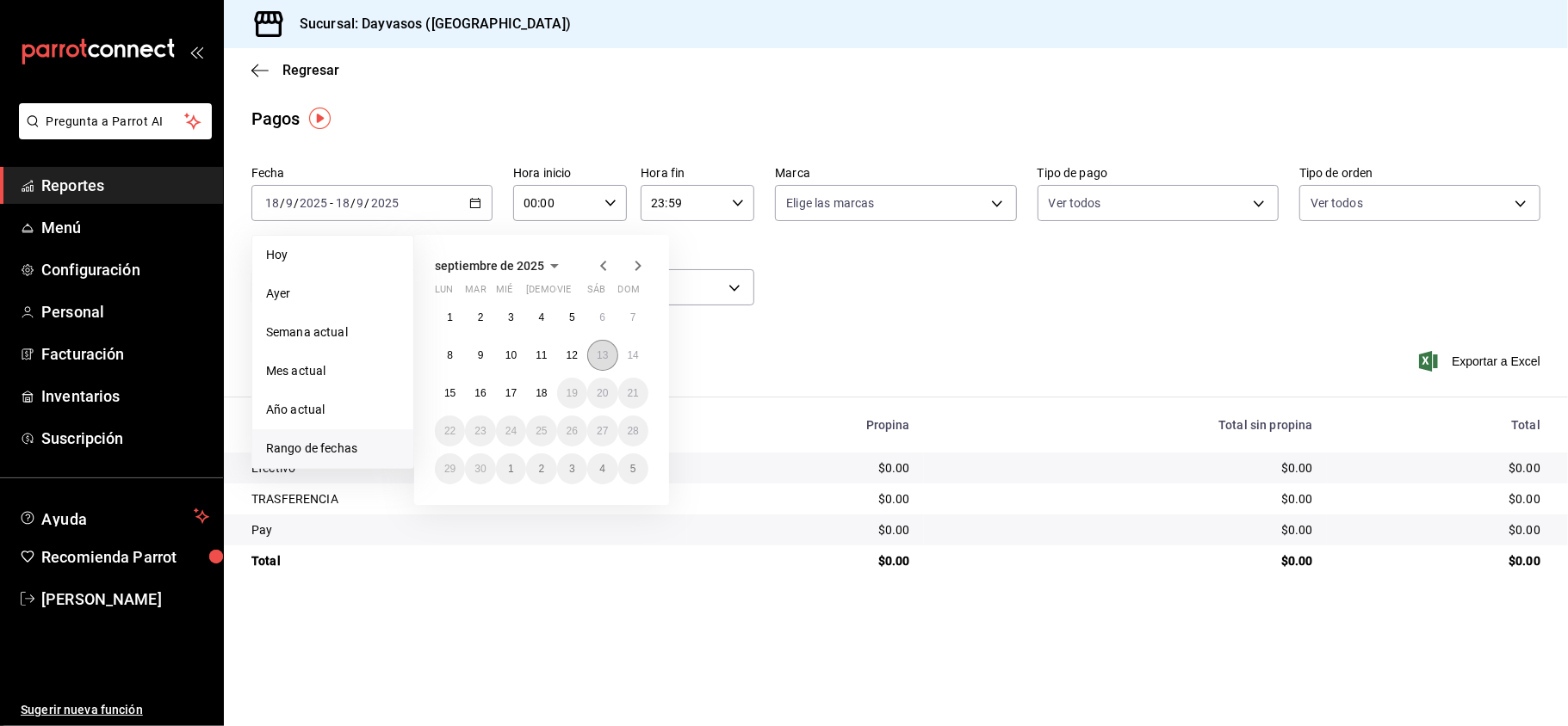
click at [596, 351] on abbr "13" at bounding box center [602, 355] width 12 height 12
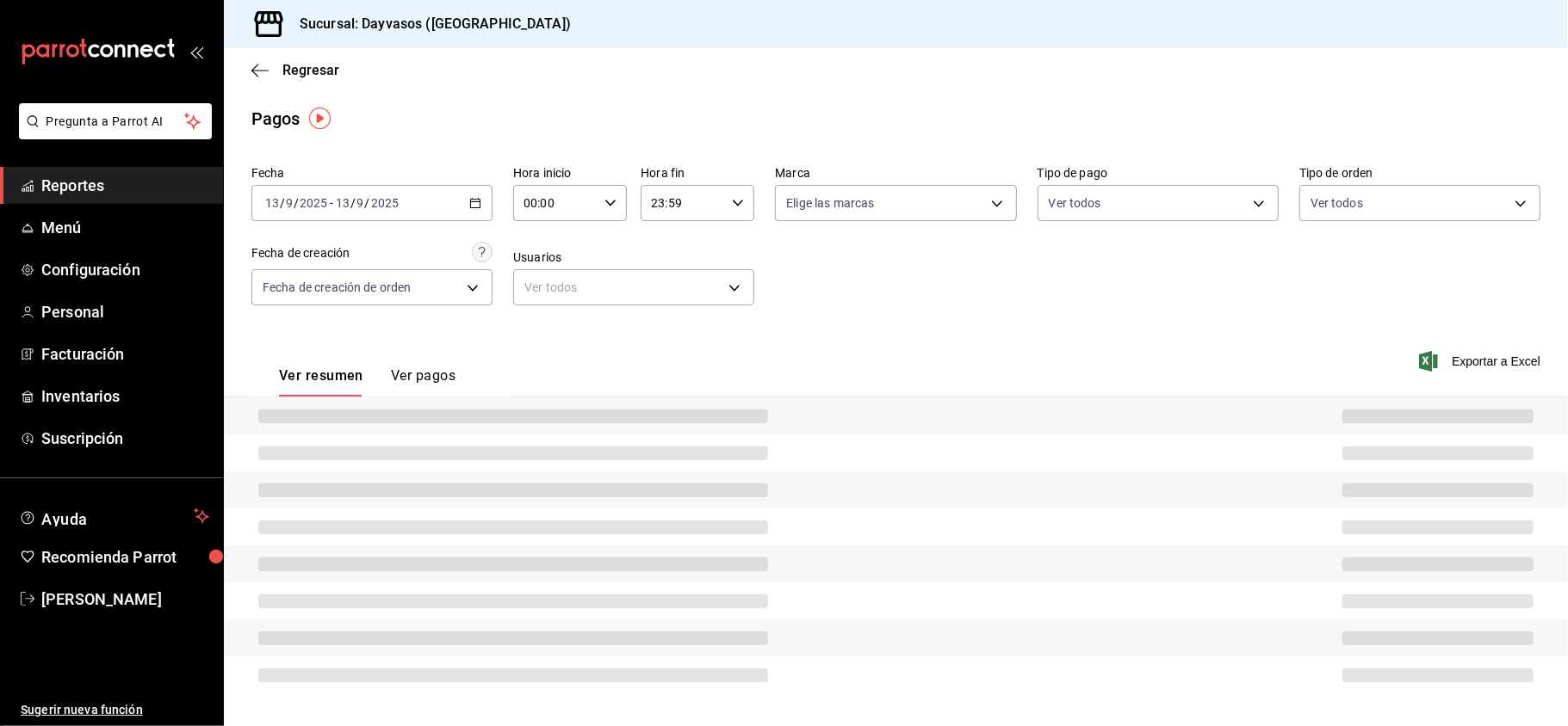
click at [596, 351] on div "Ver resumen Ver pagos Exportar a Excel" at bounding box center [896, 372] width 1344 height 91
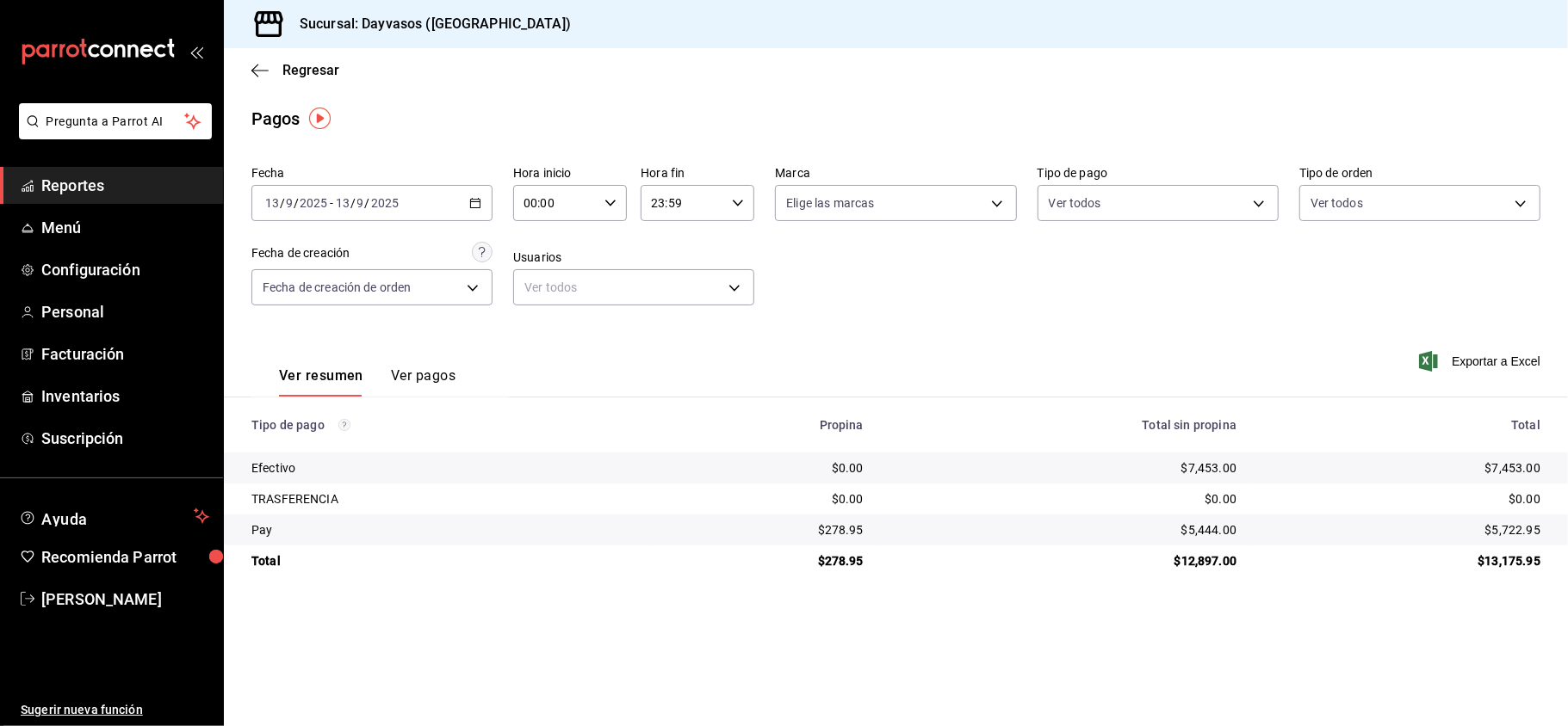
click at [136, 178] on span "Reportes" at bounding box center [125, 185] width 168 height 23
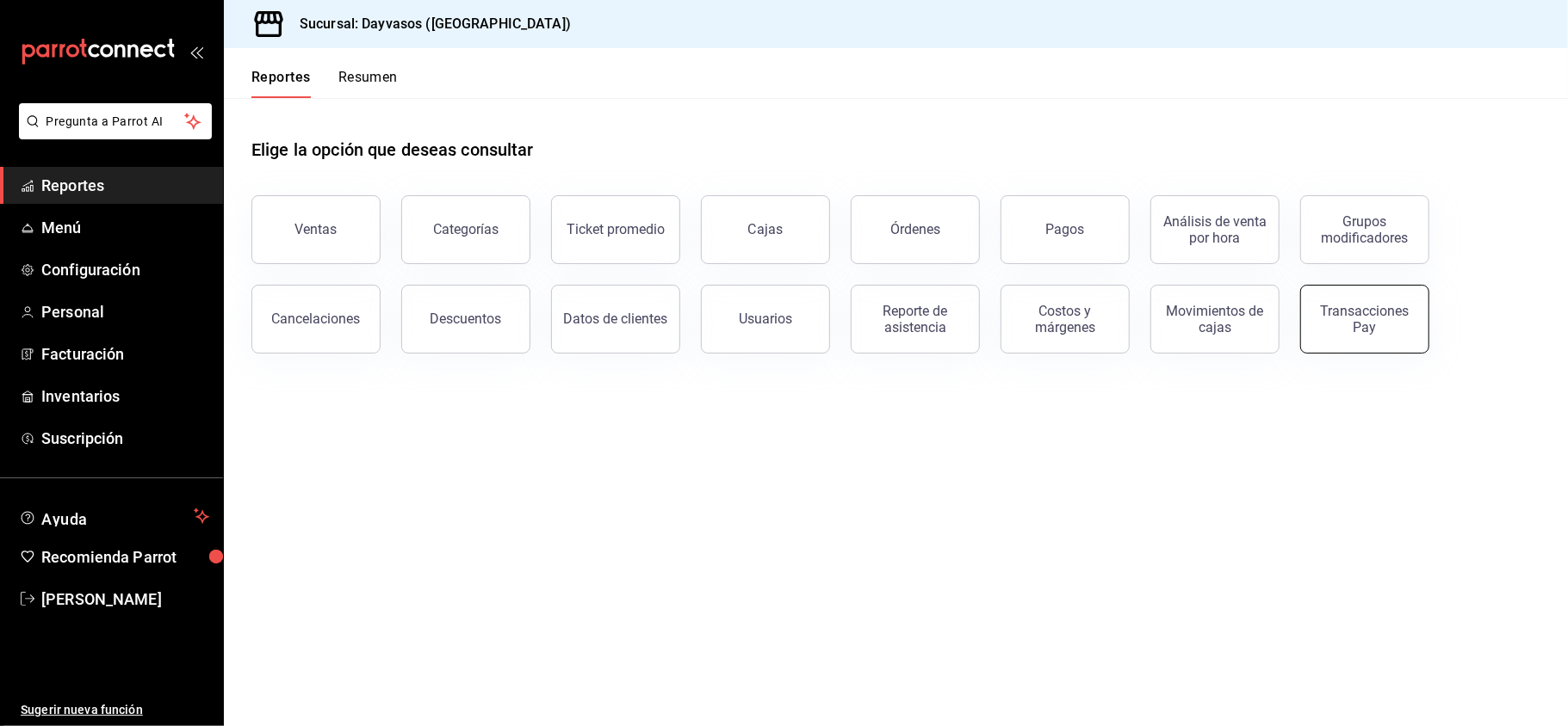
click at [1385, 314] on div "Transacciones Pay" at bounding box center [1364, 319] width 107 height 33
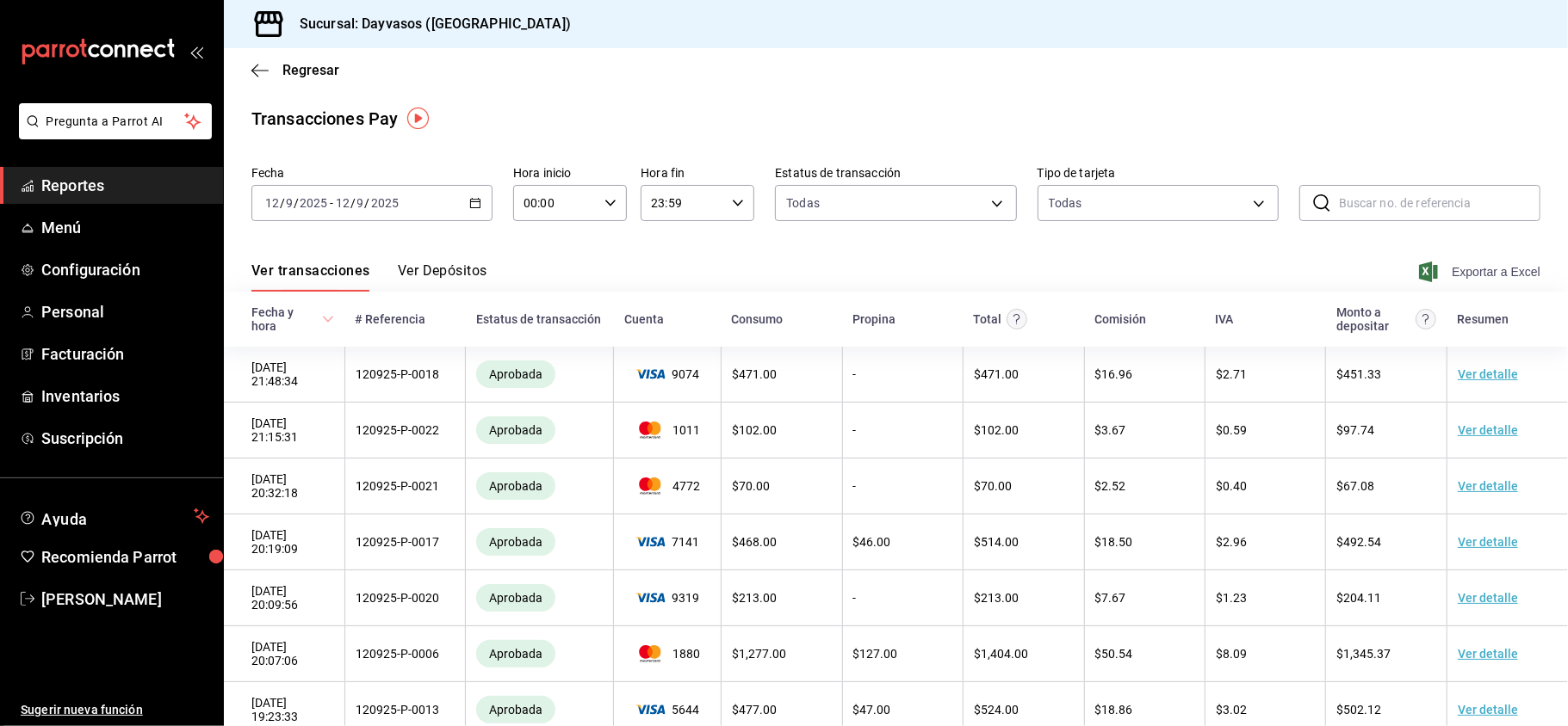
click at [1445, 272] on span "Exportar a Excel" at bounding box center [1481, 272] width 117 height 20
